Goal: Task Accomplishment & Management: Manage account settings

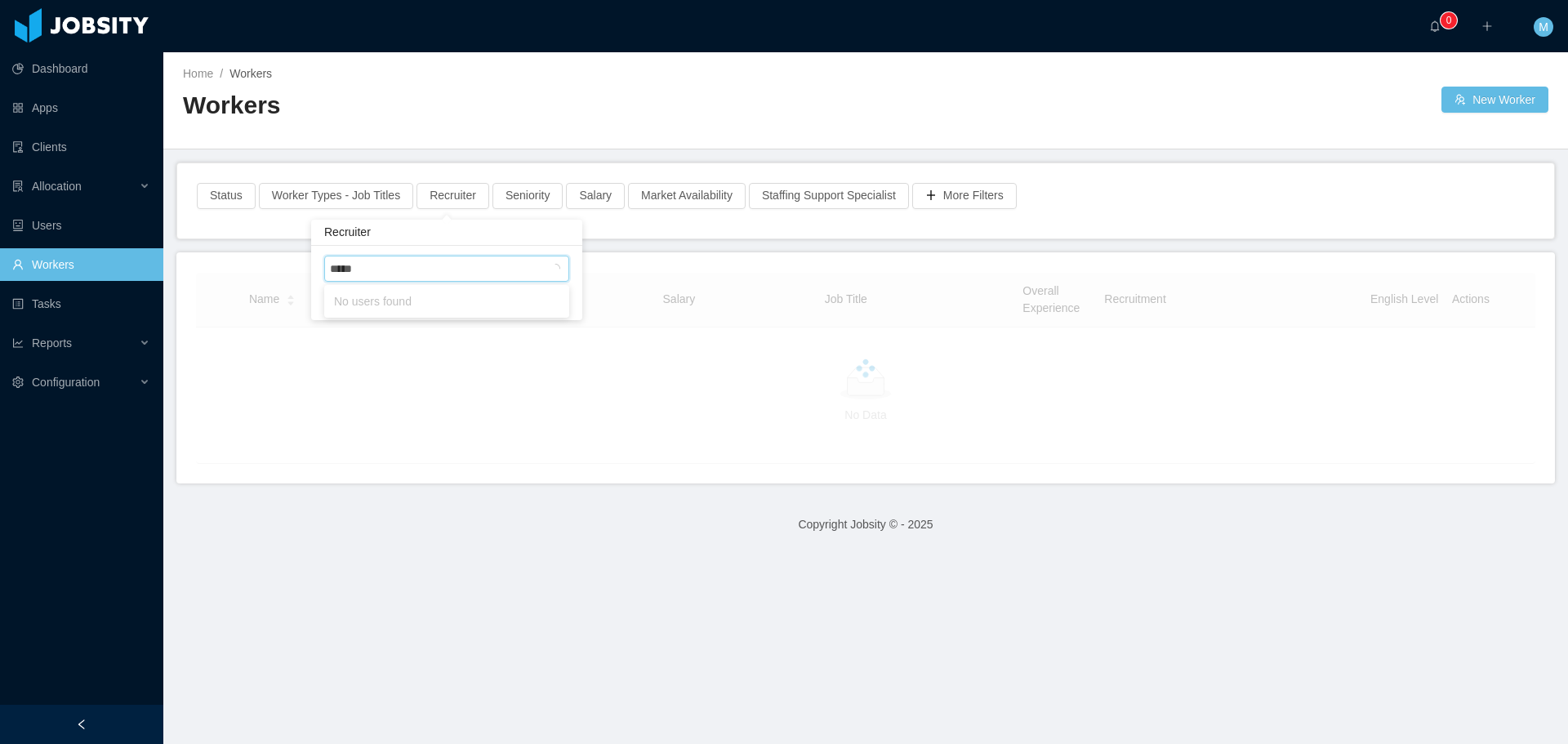
type input "******"
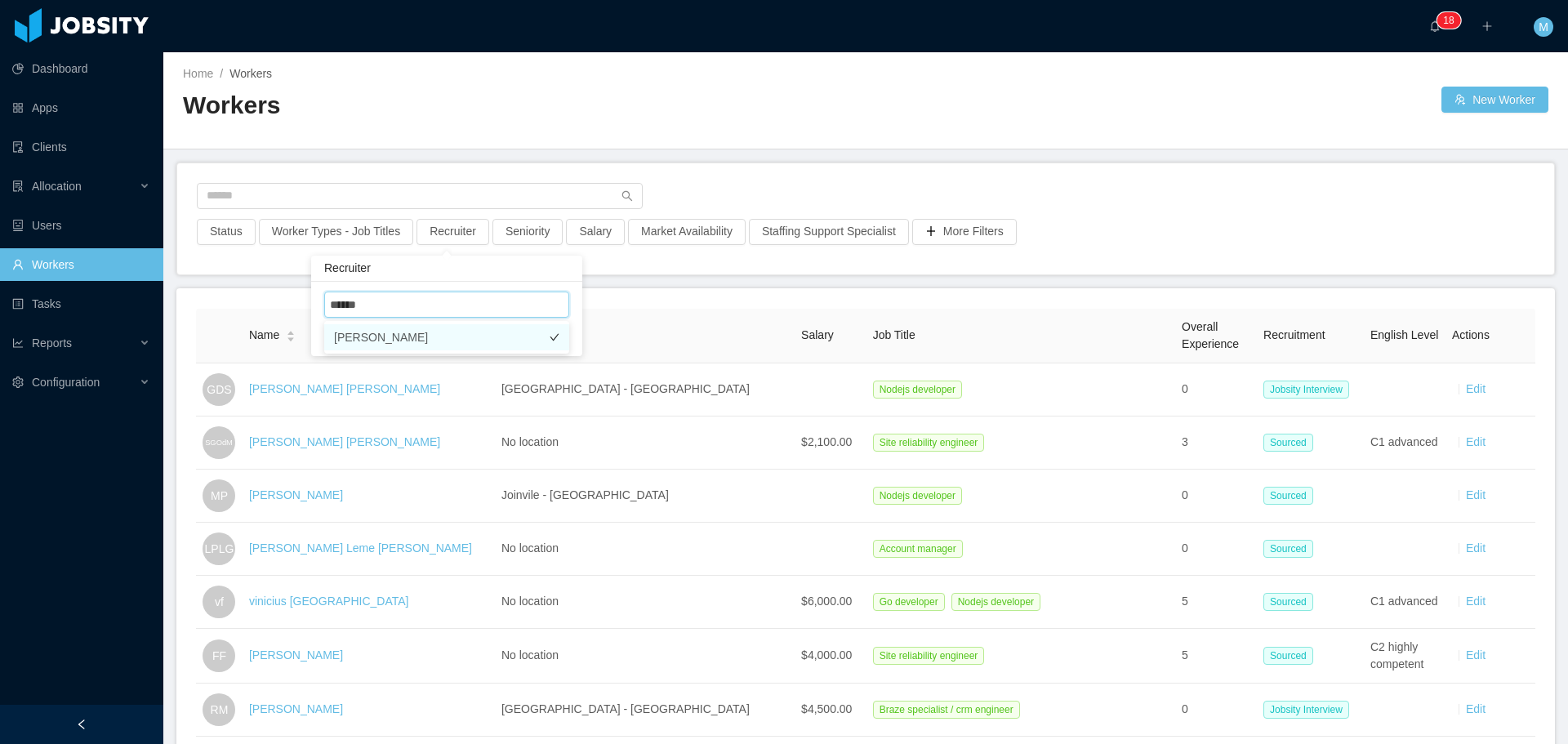
click at [420, 339] on li "Miguel Rodrigues" at bounding box center [446, 337] width 245 height 26
click at [567, 346] on li "Miguel Rodrigues" at bounding box center [454, 337] width 245 height 26
click at [471, 230] on button "Recruiter" at bounding box center [453, 232] width 72 height 26
click at [422, 310] on div at bounding box center [444, 304] width 230 height 25
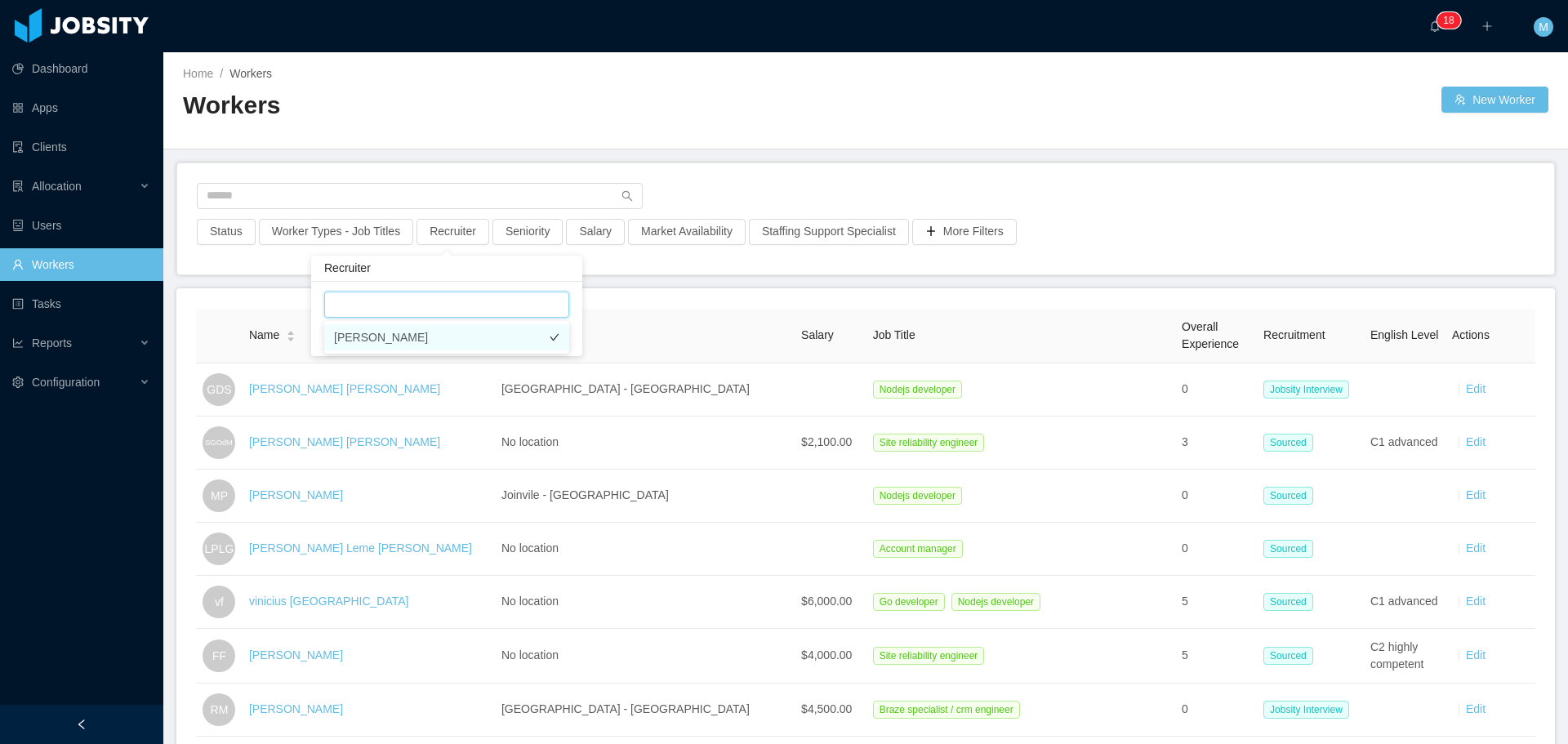
click at [421, 336] on li "Miguel Rodrigues" at bounding box center [446, 337] width 245 height 26
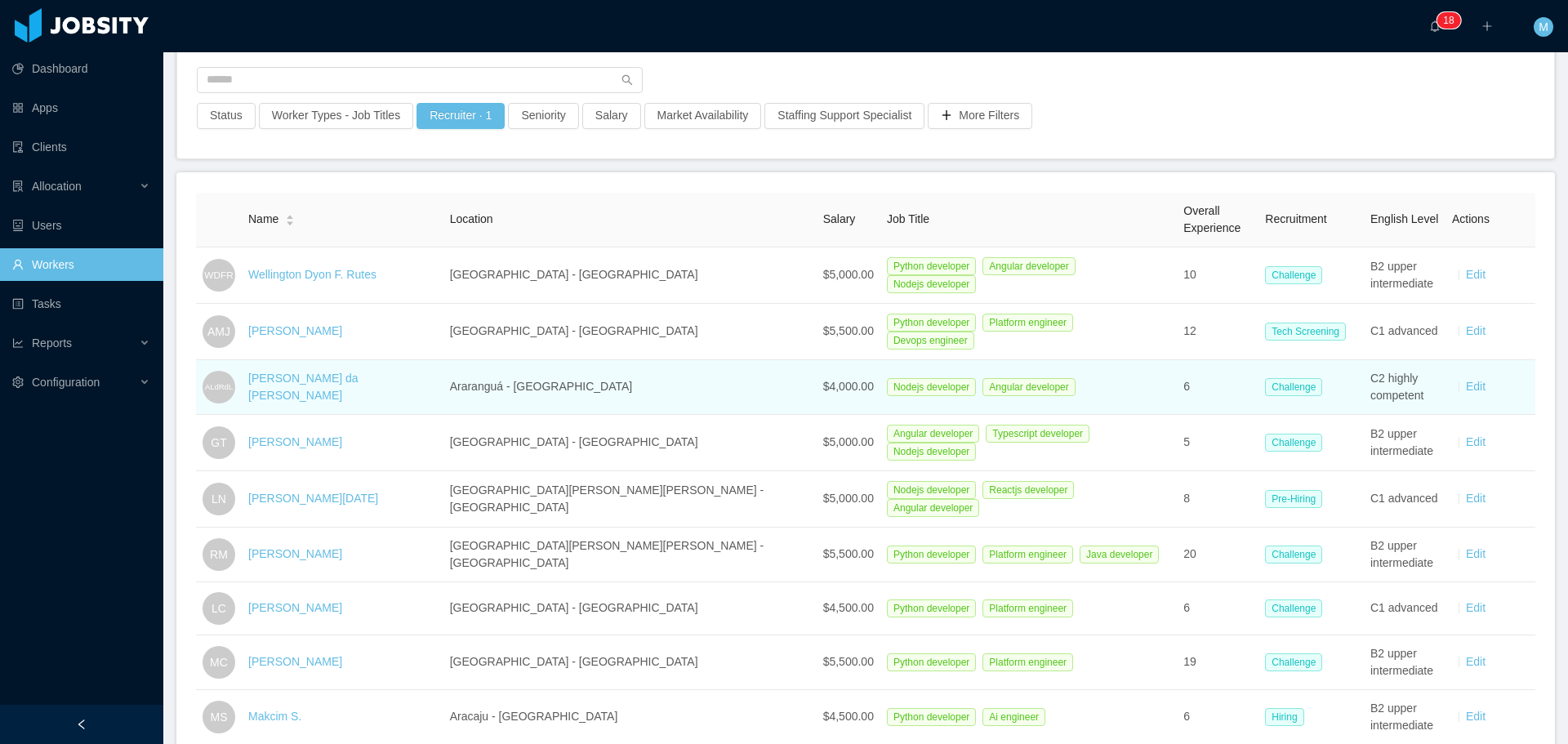
scroll to position [109, 0]
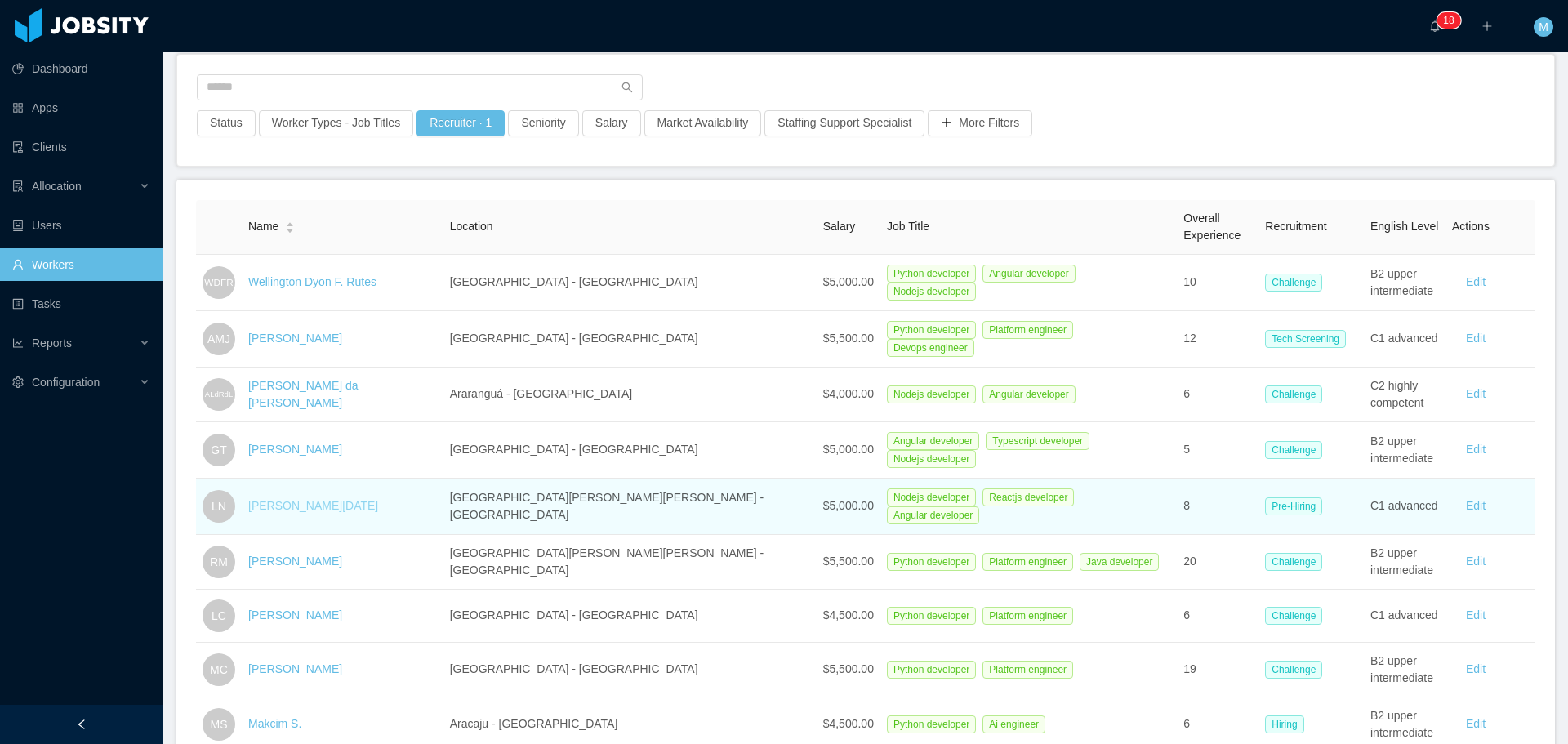
click at [305, 499] on link "Leonardo Natal" at bounding box center [313, 505] width 130 height 13
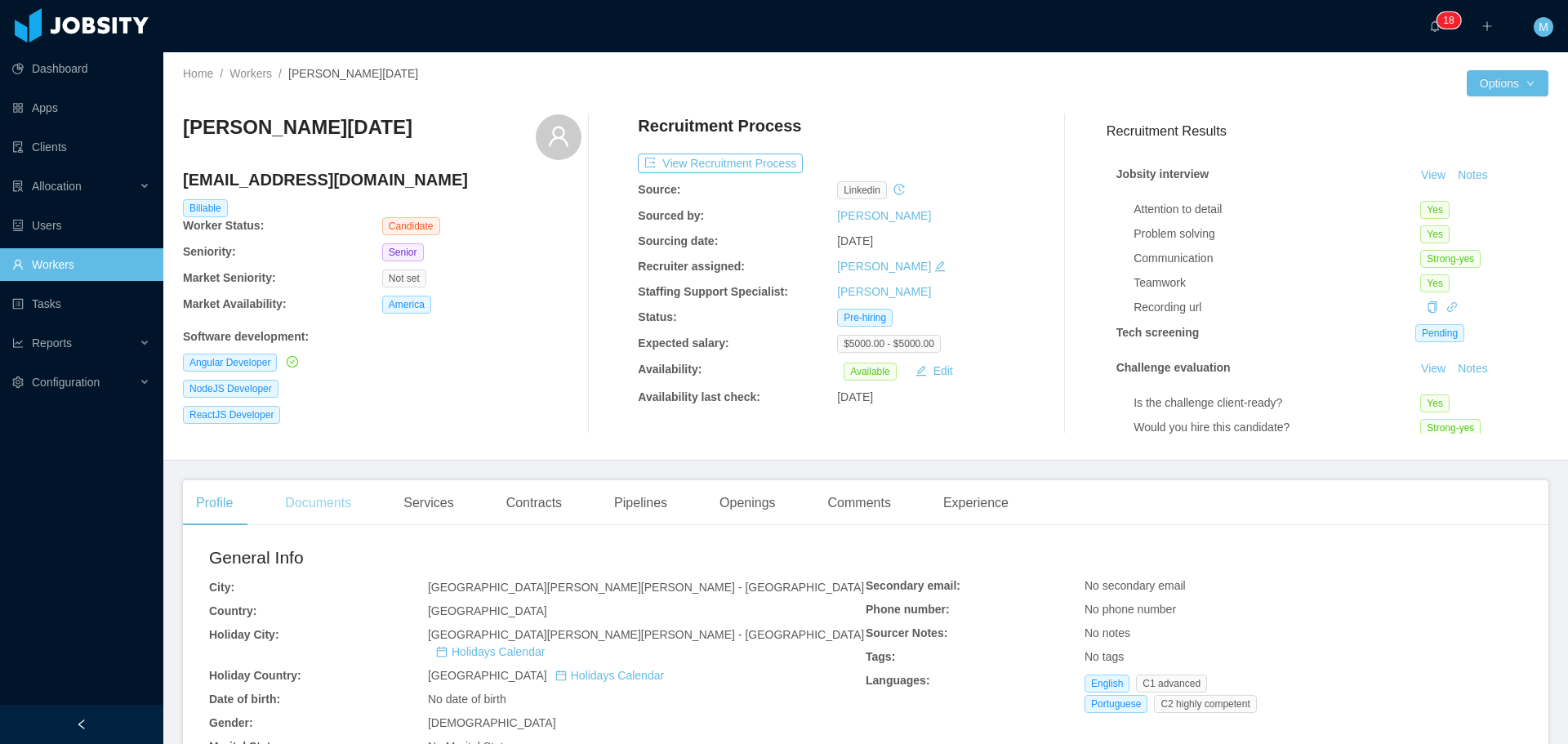
click at [333, 500] on div "Documents" at bounding box center [318, 503] width 93 height 46
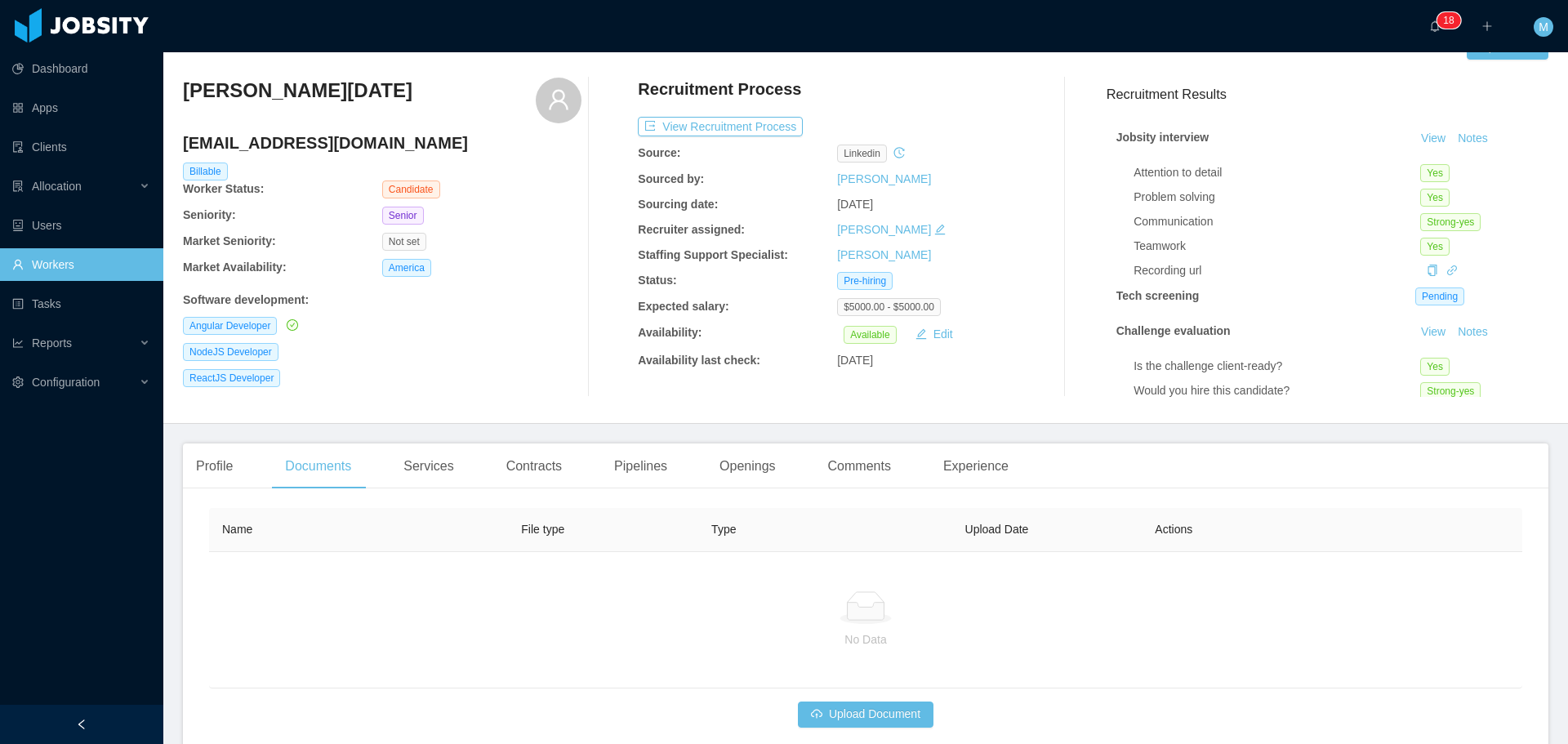
scroll to position [123, 0]
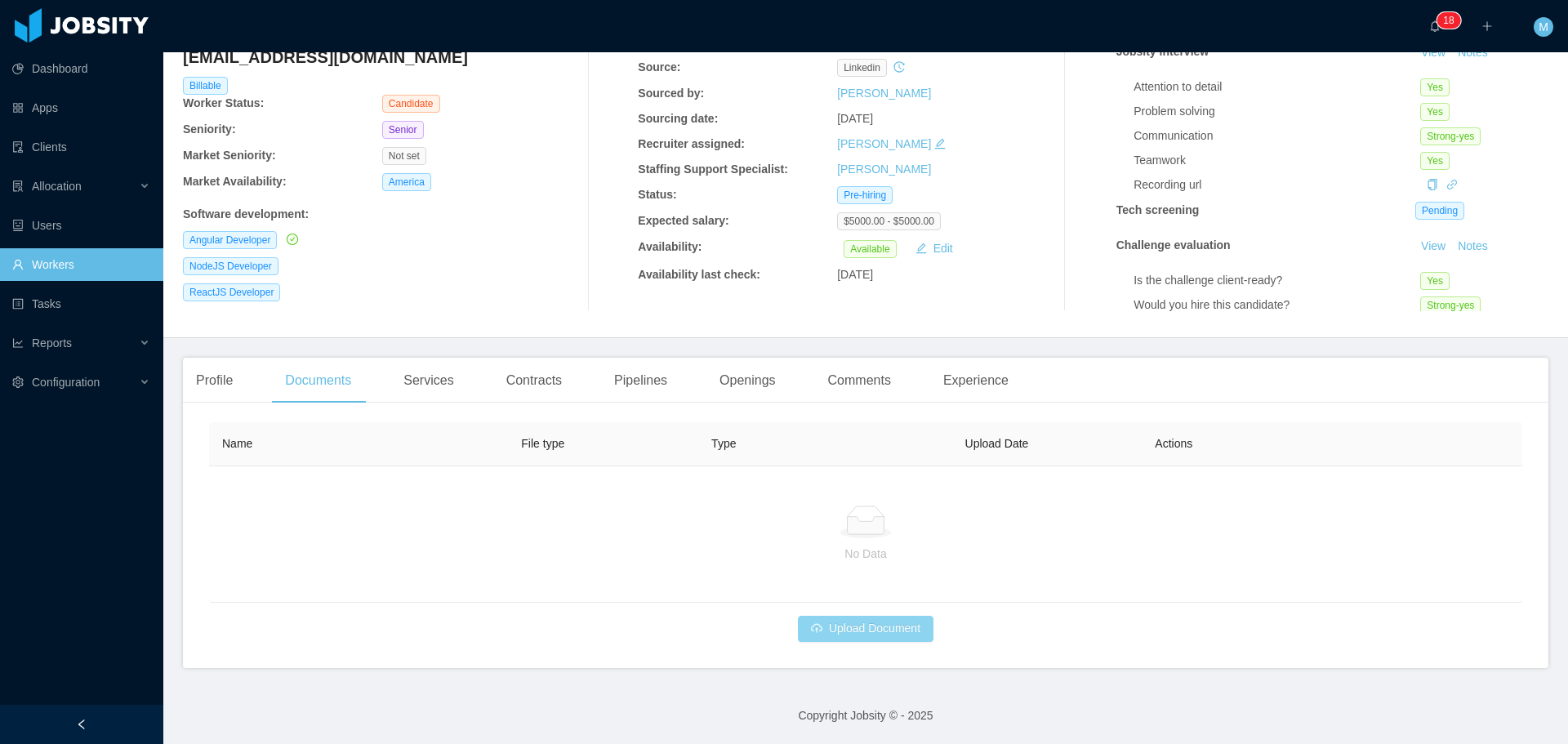
click at [833, 628] on button "Upload Document" at bounding box center [866, 628] width 136 height 26
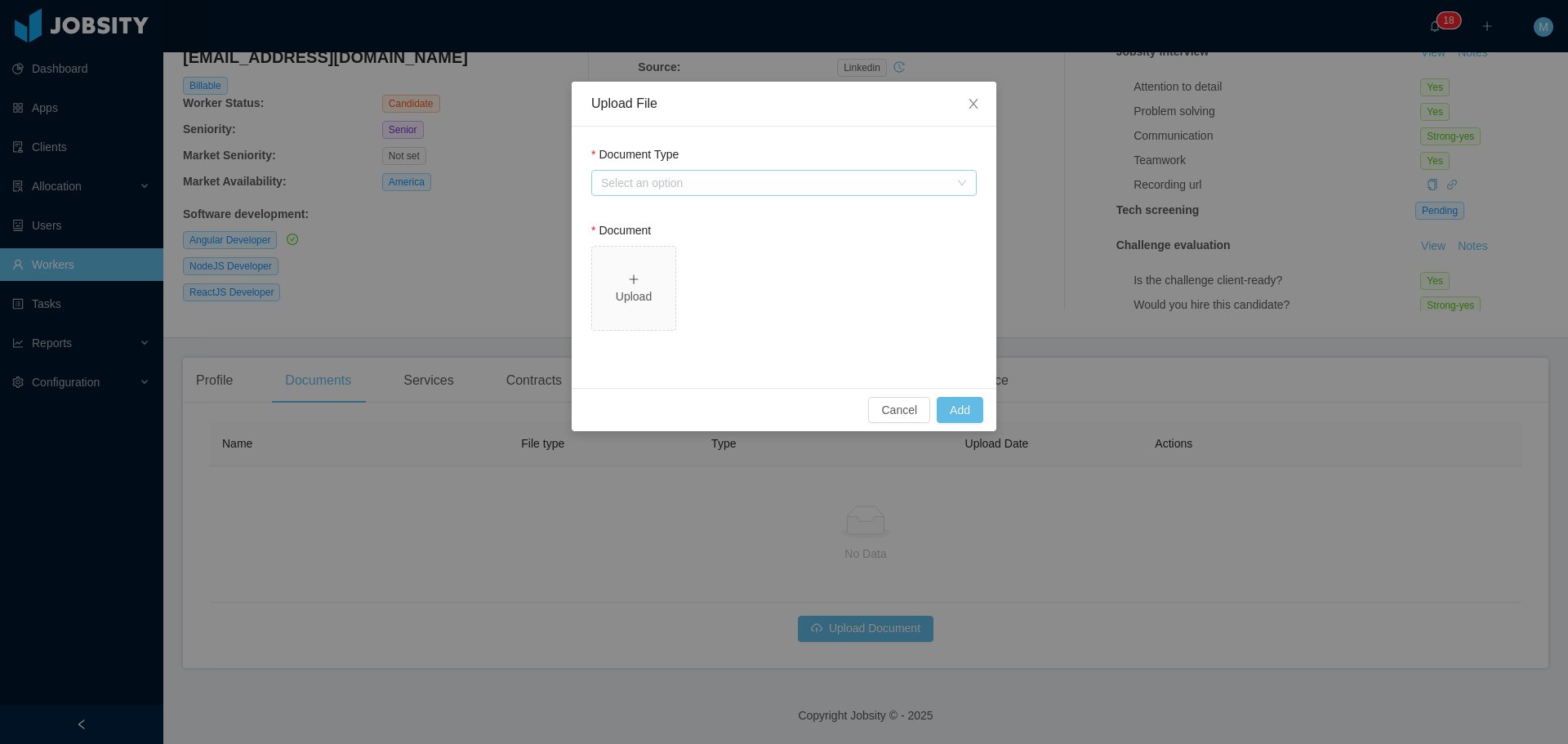
click at [686, 181] on div "Select an option" at bounding box center [775, 183] width 348 height 16
click at [729, 191] on div "Select an option" at bounding box center [779, 183] width 355 height 25
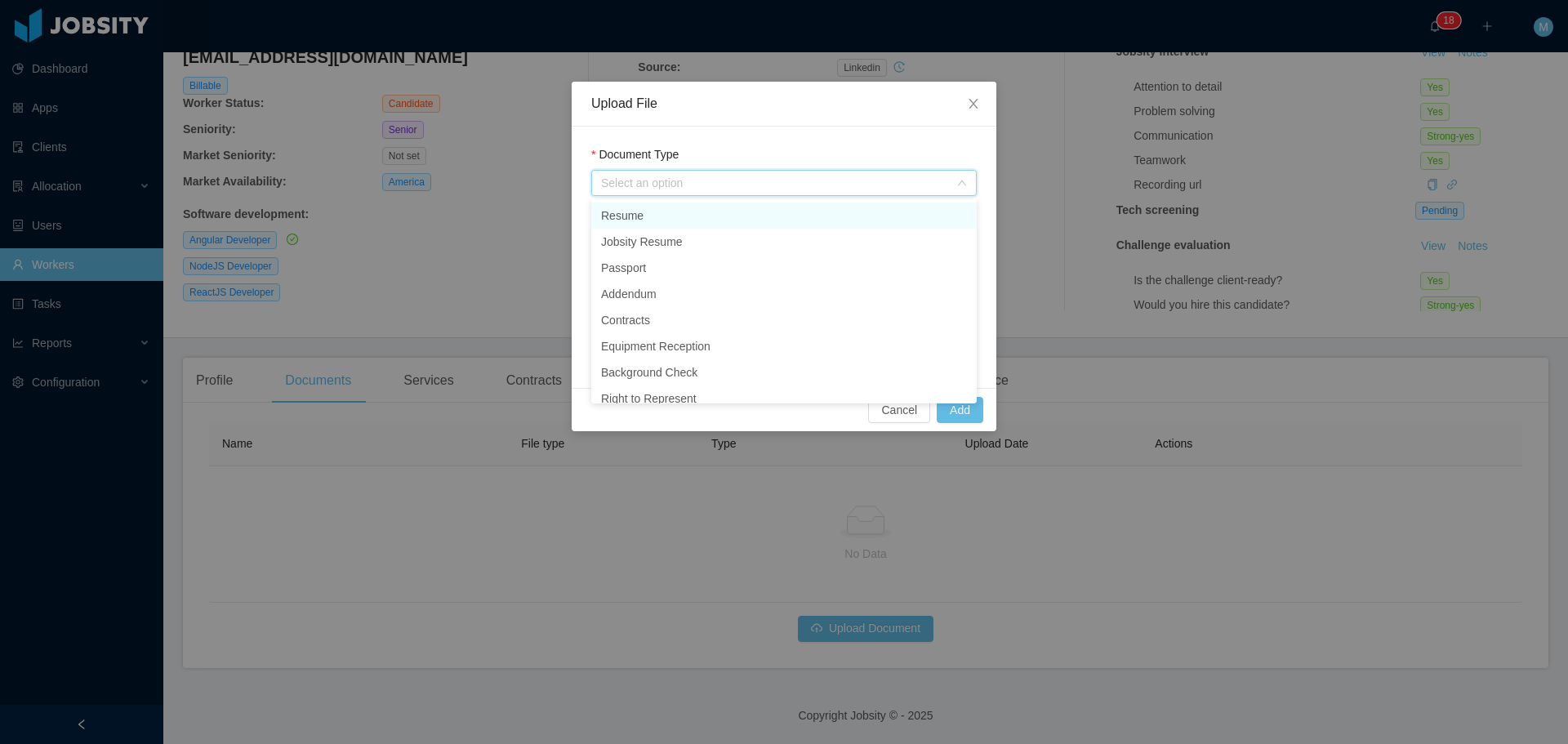
click at [670, 214] on li "Resume" at bounding box center [784, 215] width 386 height 26
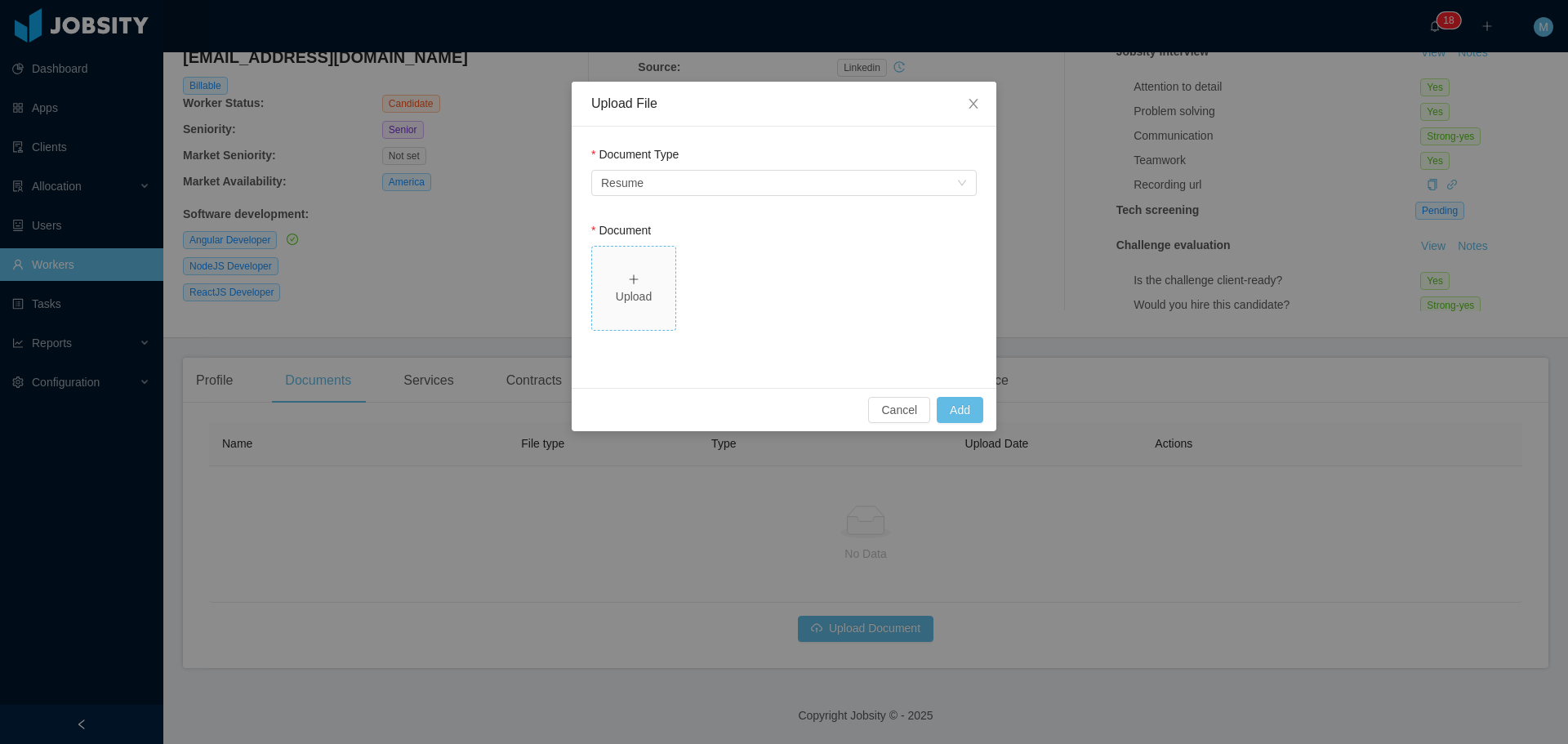
click at [648, 289] on div "Upload" at bounding box center [634, 296] width 71 height 17
click at [962, 402] on button "Add" at bounding box center [960, 410] width 47 height 26
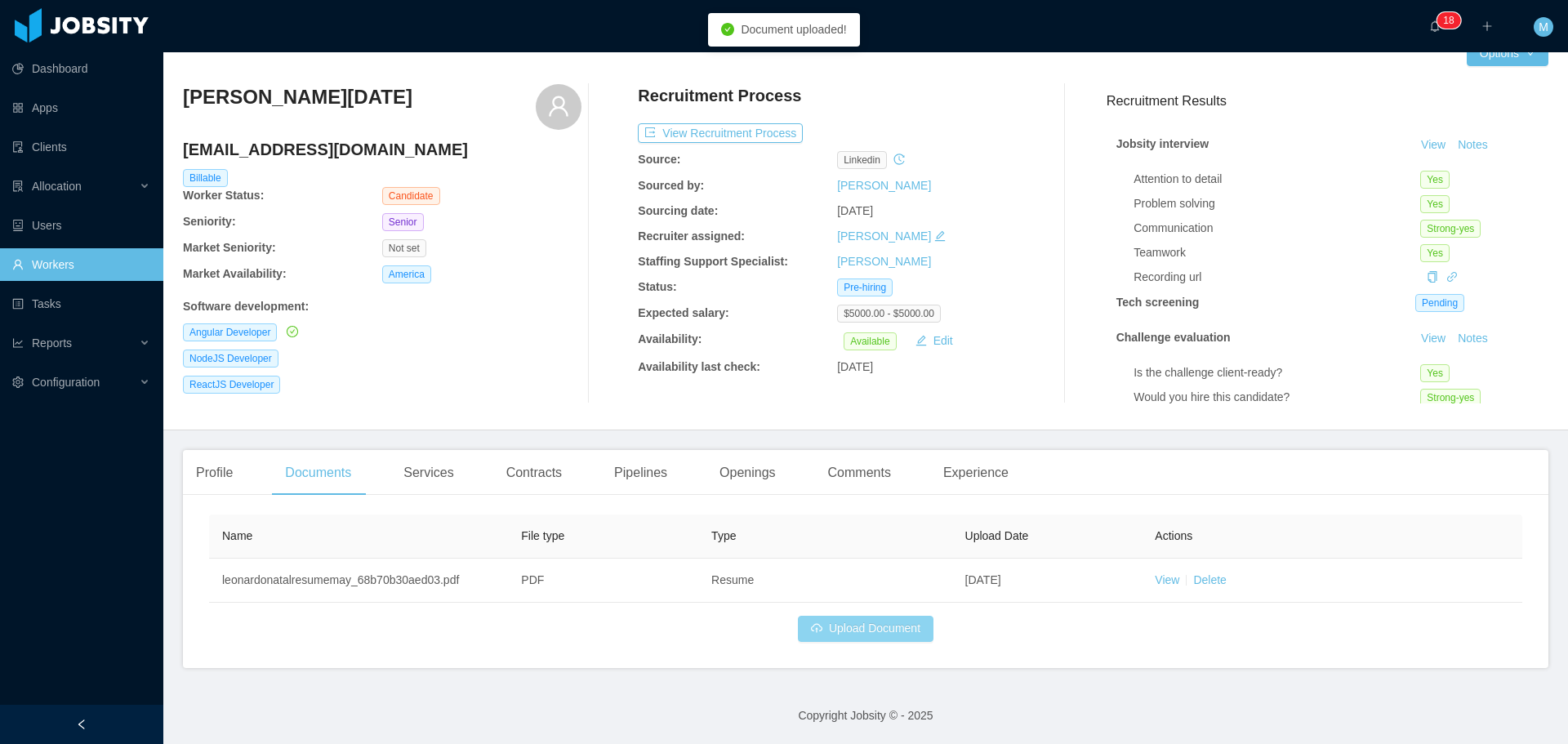
scroll to position [30, 0]
click at [837, 630] on button "Upload Document" at bounding box center [866, 628] width 136 height 26
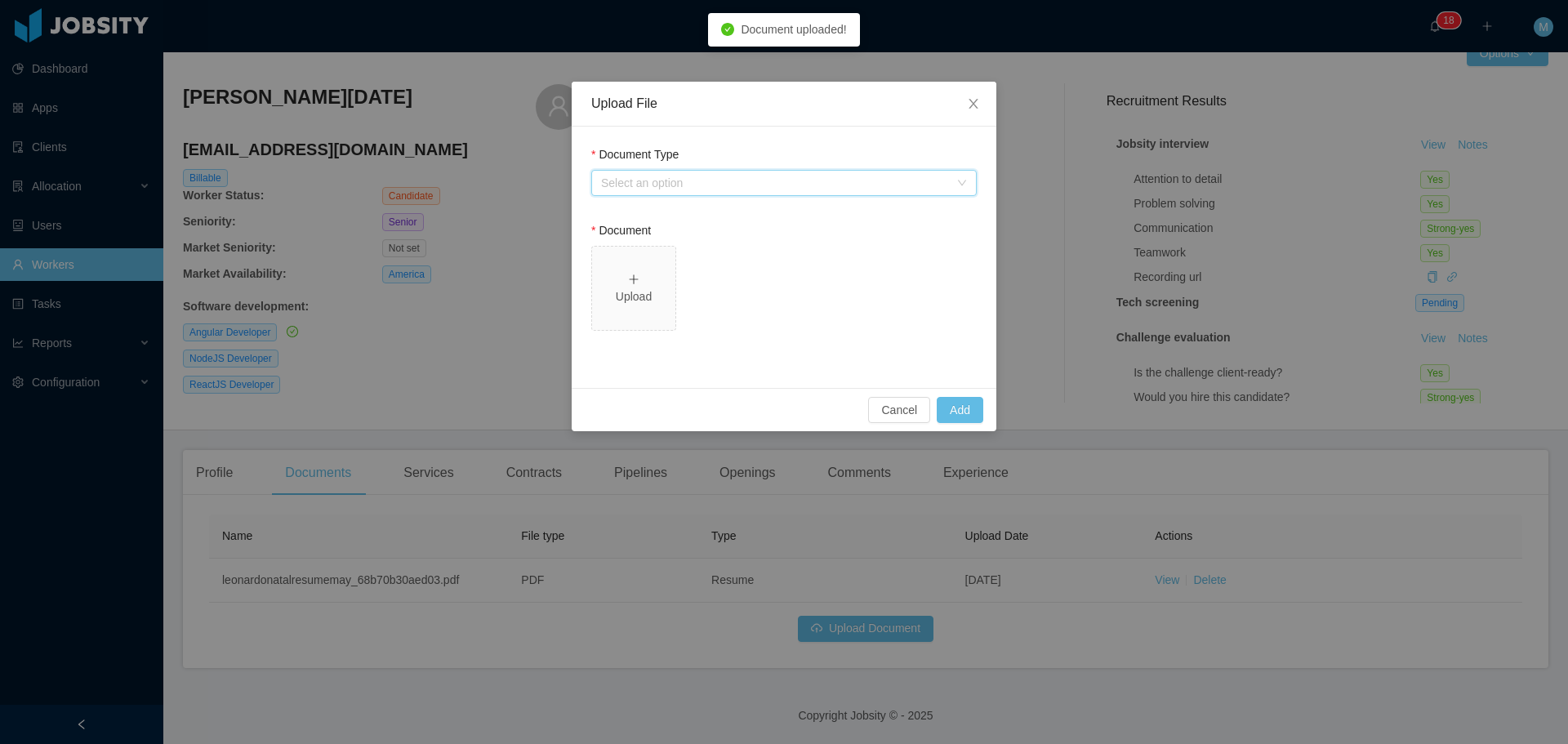
click at [697, 192] on div "Select an option" at bounding box center [779, 183] width 355 height 25
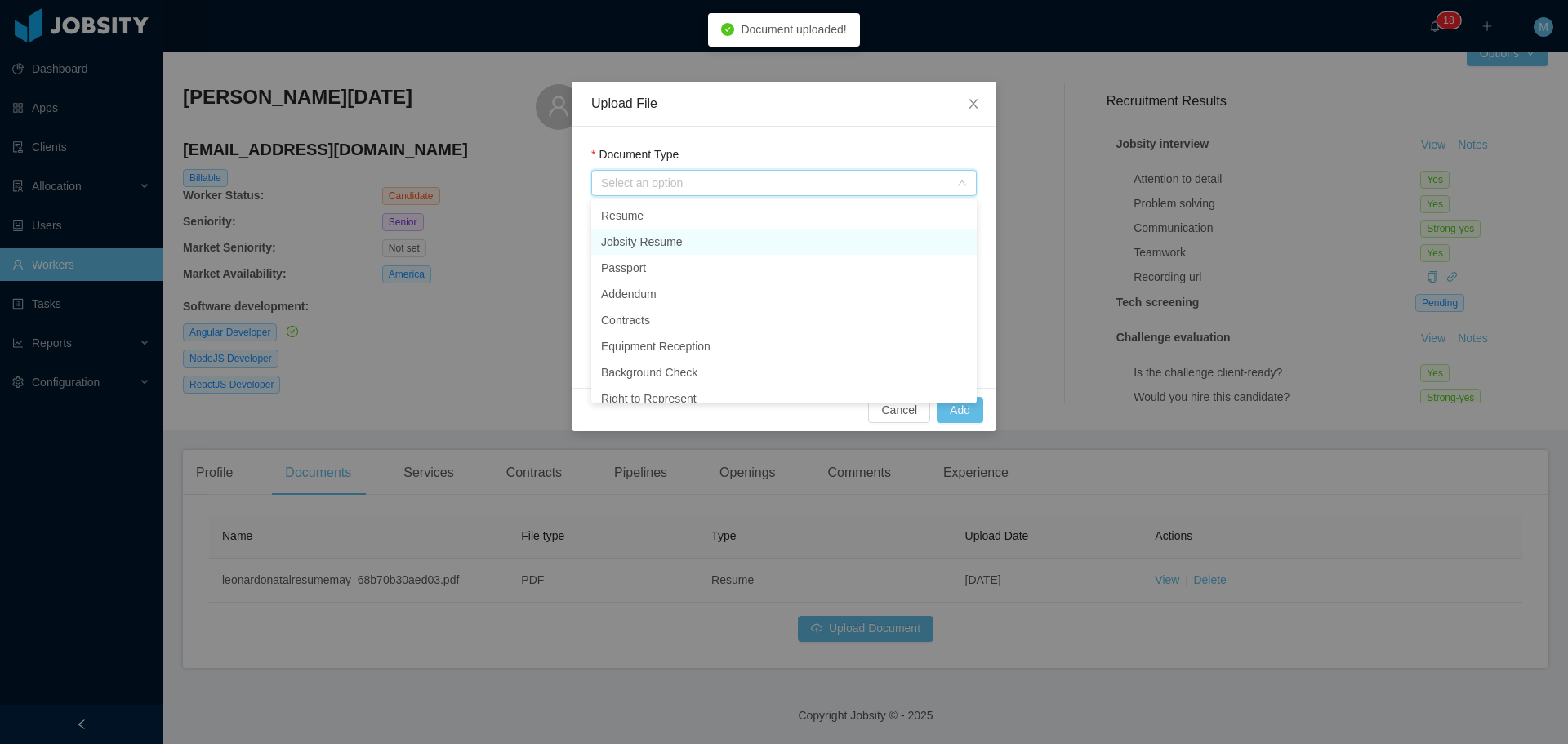
click at [677, 244] on li "Jobsity Resume" at bounding box center [784, 242] width 386 height 26
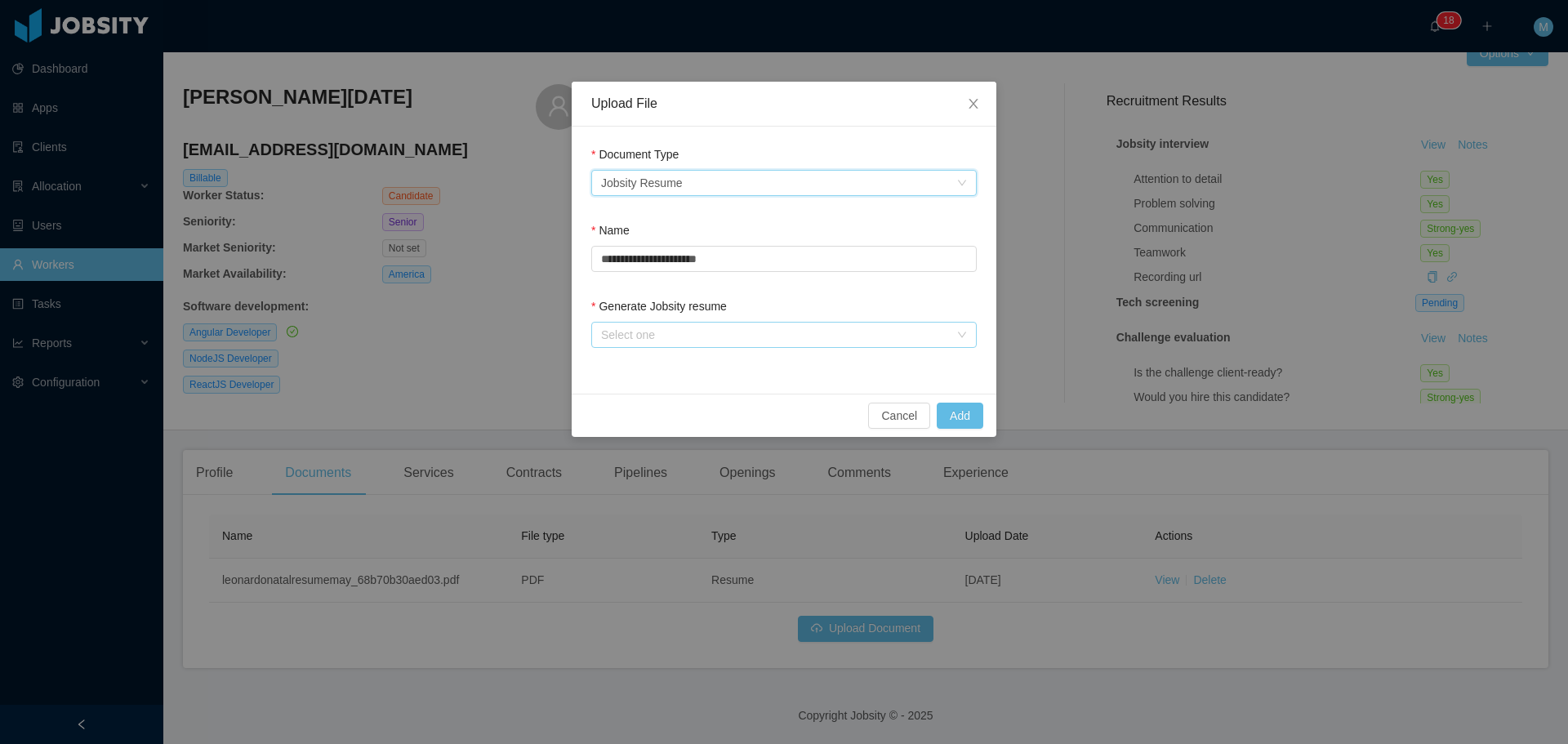
click at [654, 332] on div "Select one" at bounding box center [775, 334] width 348 height 16
click at [650, 365] on li "From Template" at bounding box center [784, 367] width 386 height 26
click at [960, 417] on button "Add" at bounding box center [960, 416] width 47 height 26
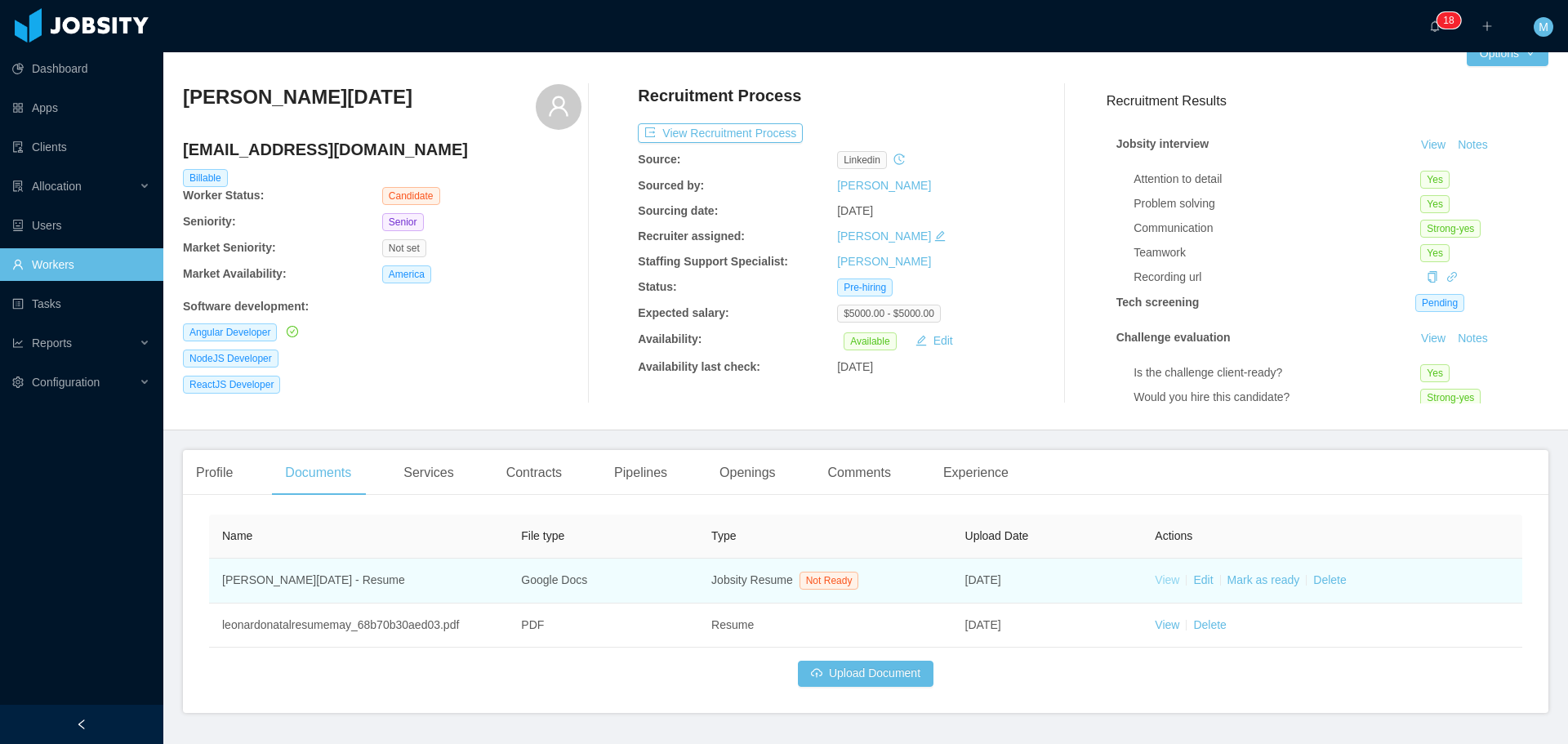
click at [1158, 582] on link "View" at bounding box center [1167, 579] width 25 height 13
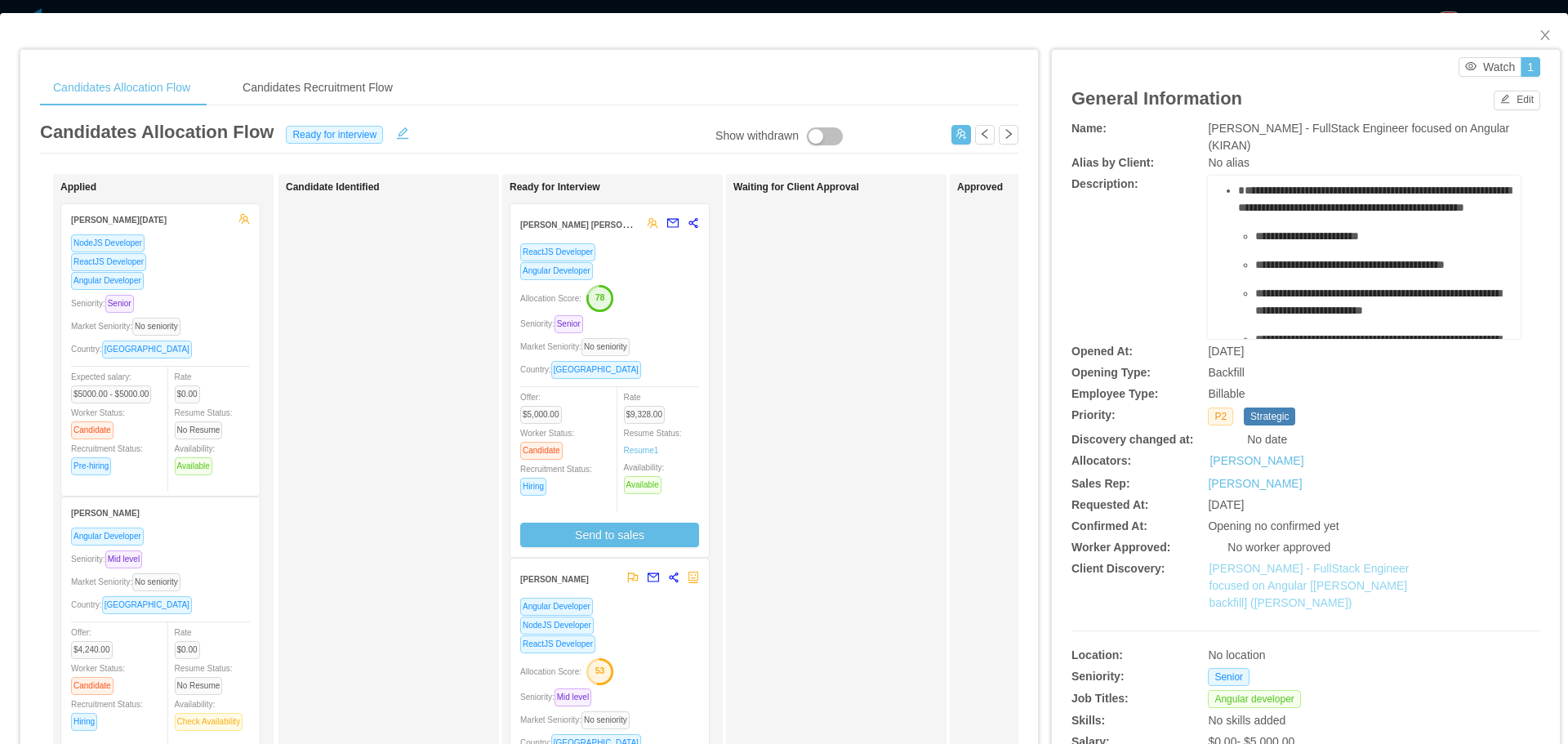
click at [1270, 569] on link "[PERSON_NAME] - FullStack Engineer focused on Angular [[PERSON_NAME] backfill] …" at bounding box center [1308, 585] width 200 height 48
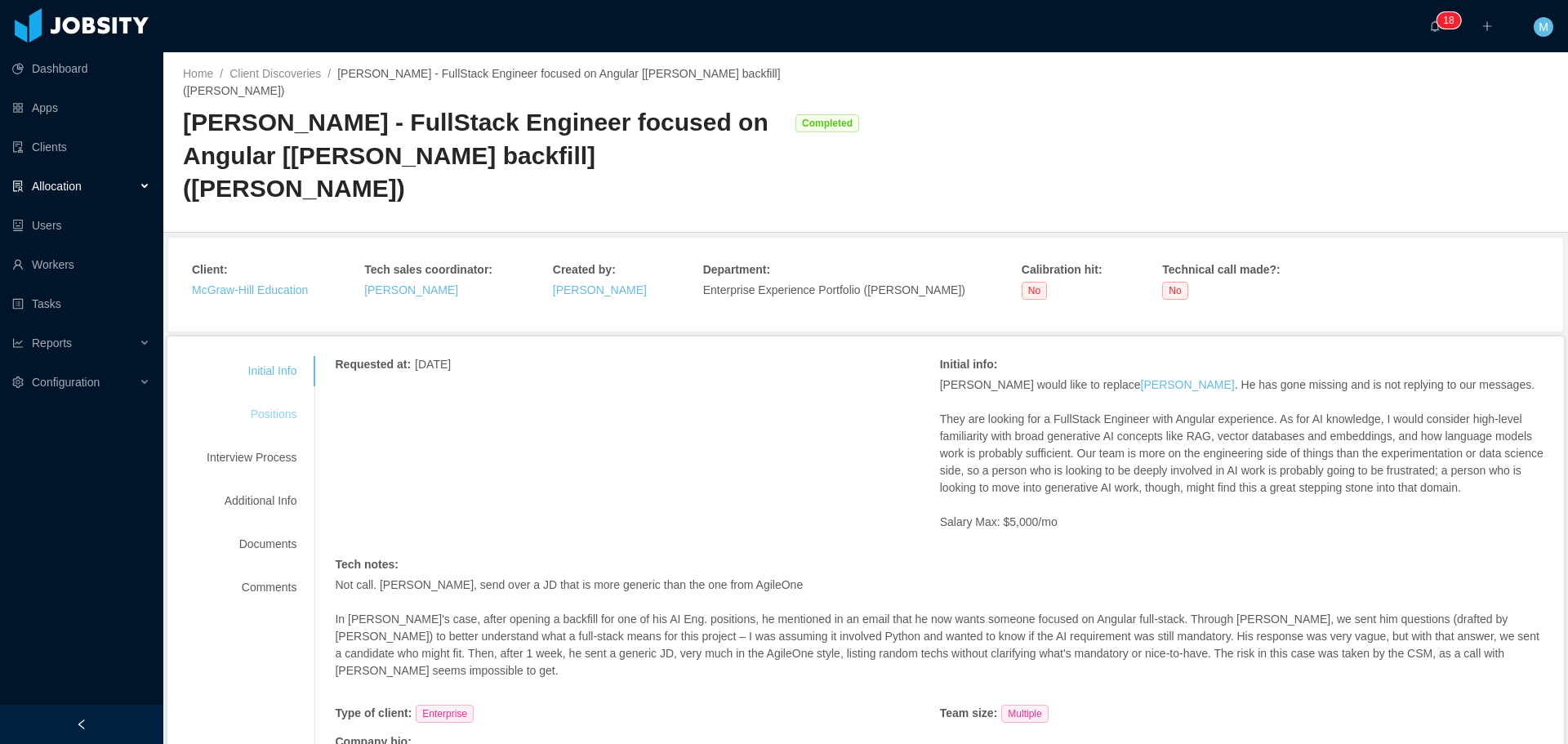
click at [287, 399] on div "Positions" at bounding box center [252, 414] width 129 height 30
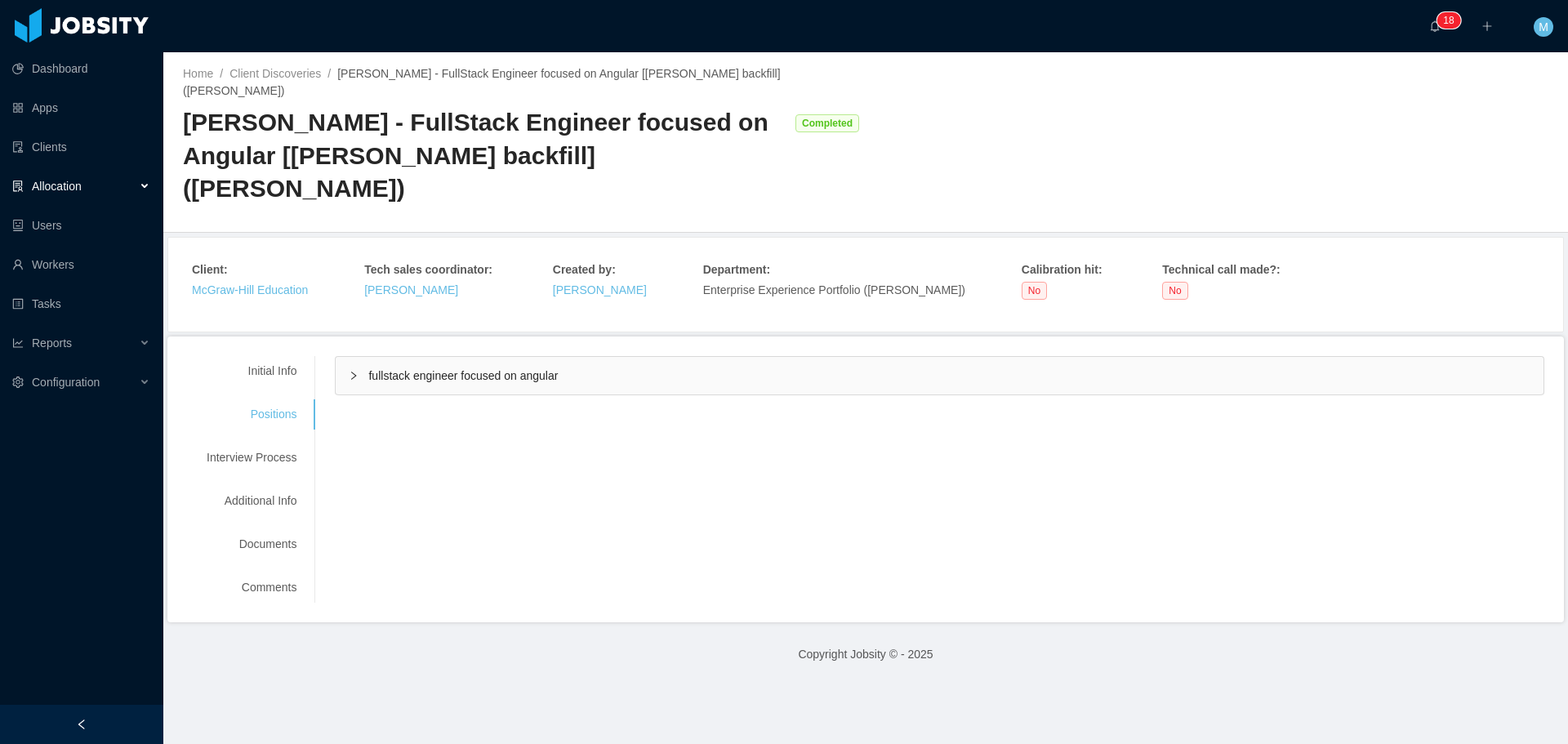
click at [463, 357] on div "fullstack engineer focused on angular" at bounding box center [939, 375] width 1208 height 38
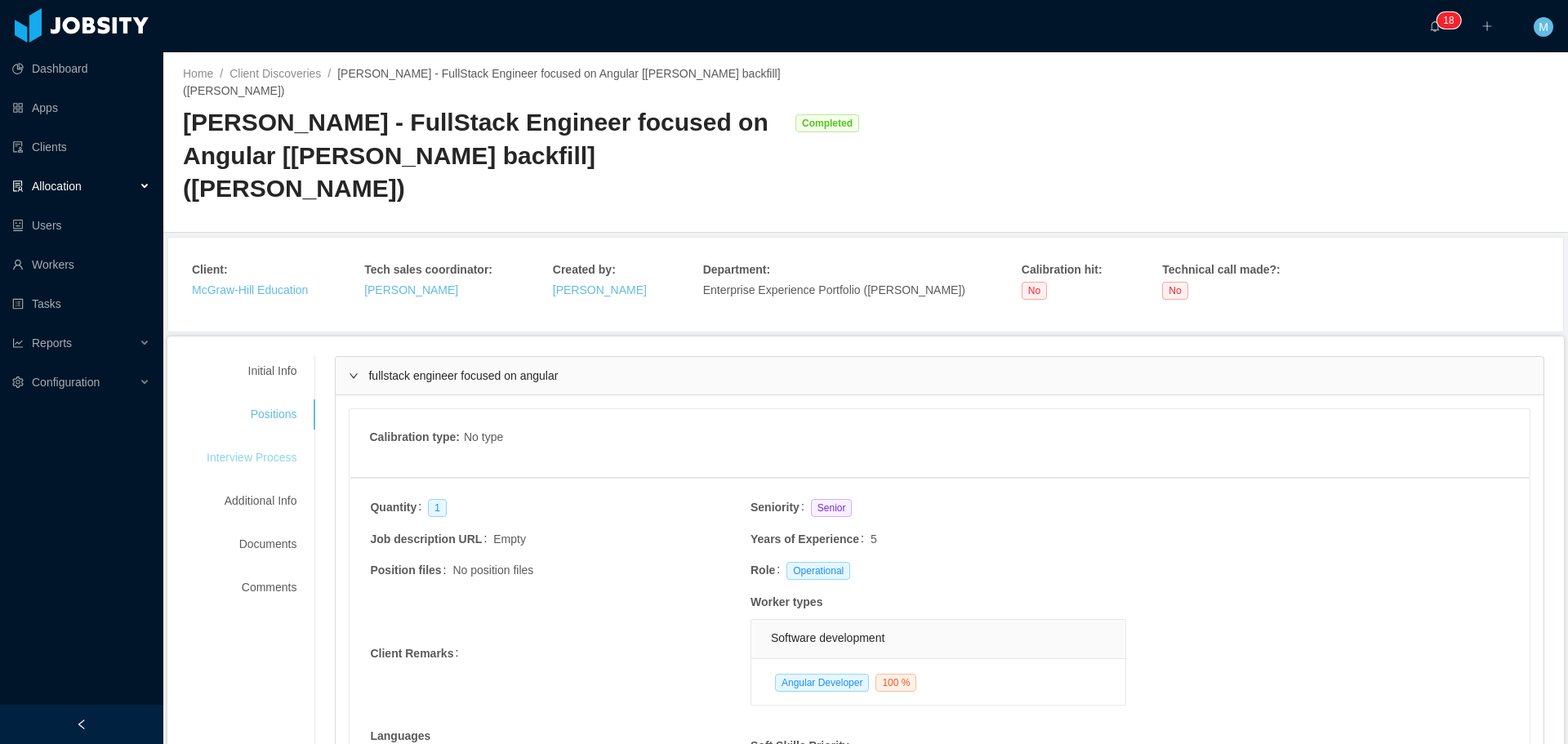
click at [265, 442] on div "Interview Process" at bounding box center [252, 457] width 129 height 30
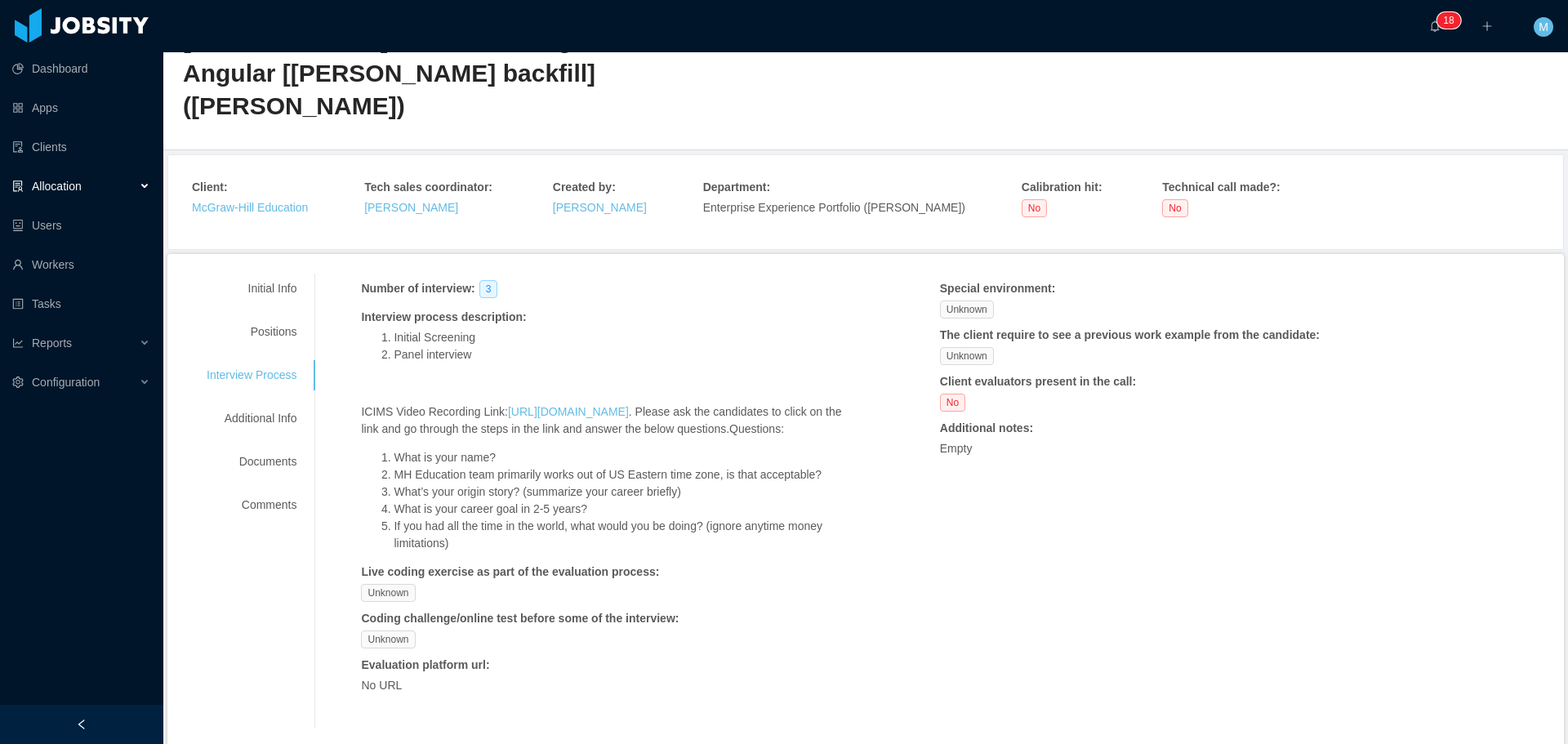
scroll to position [114, 0]
